Goal: Information Seeking & Learning: Learn about a topic

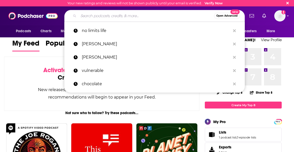
click at [90, 18] on input "Search podcasts, credits, & more..." at bounding box center [147, 16] width 136 height 8
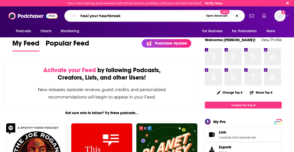
type input "heal your heartbreak"
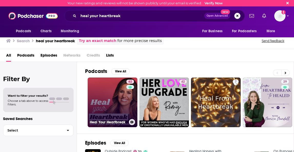
click at [108, 94] on link "62 Heal Your Heartbreak" at bounding box center [113, 103] width 50 height 50
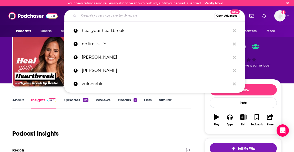
click at [98, 16] on input "Search podcasts, credits, & more..." at bounding box center [147, 16] width 136 height 8
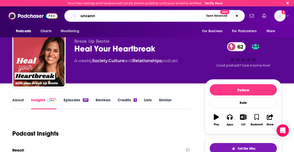
type input "uncanny"
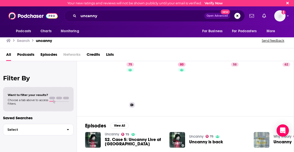
scroll to position [33, 0]
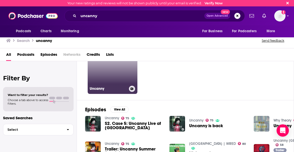
click at [109, 77] on link "75 Uncanny" at bounding box center [113, 69] width 50 height 50
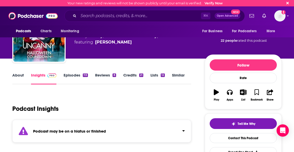
scroll to position [29, 0]
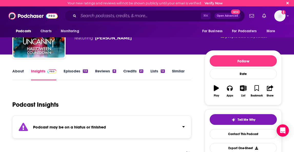
click at [103, 70] on link "Reviews 8" at bounding box center [105, 75] width 21 height 12
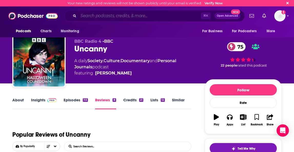
click at [88, 18] on input "Search podcasts, credits, & more..." at bounding box center [140, 16] width 123 height 8
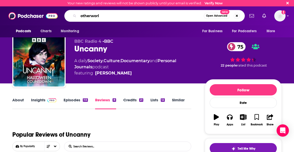
type input "otherworld"
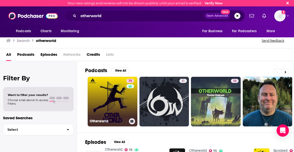
click at [113, 88] on link "75 Otherworld" at bounding box center [113, 102] width 50 height 50
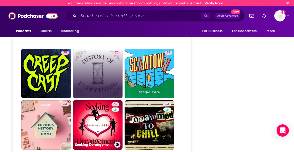
scroll to position [1345, 0]
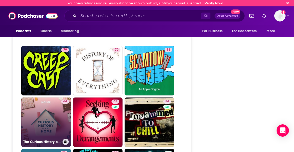
click at [53, 95] on link "64 The Curious History of Your Home" at bounding box center [46, 123] width 50 height 50
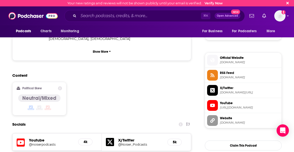
scroll to position [386, 0]
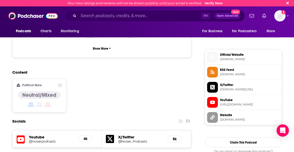
type input "[URL][DOMAIN_NAME]"
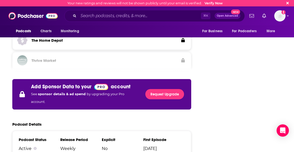
scroll to position [759, 0]
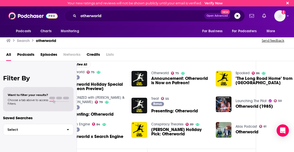
scroll to position [78, 0]
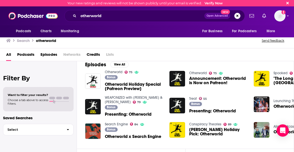
click at [29, 54] on span "Podcasts" at bounding box center [25, 56] width 17 height 11
